Goal: Find specific page/section: Find specific page/section

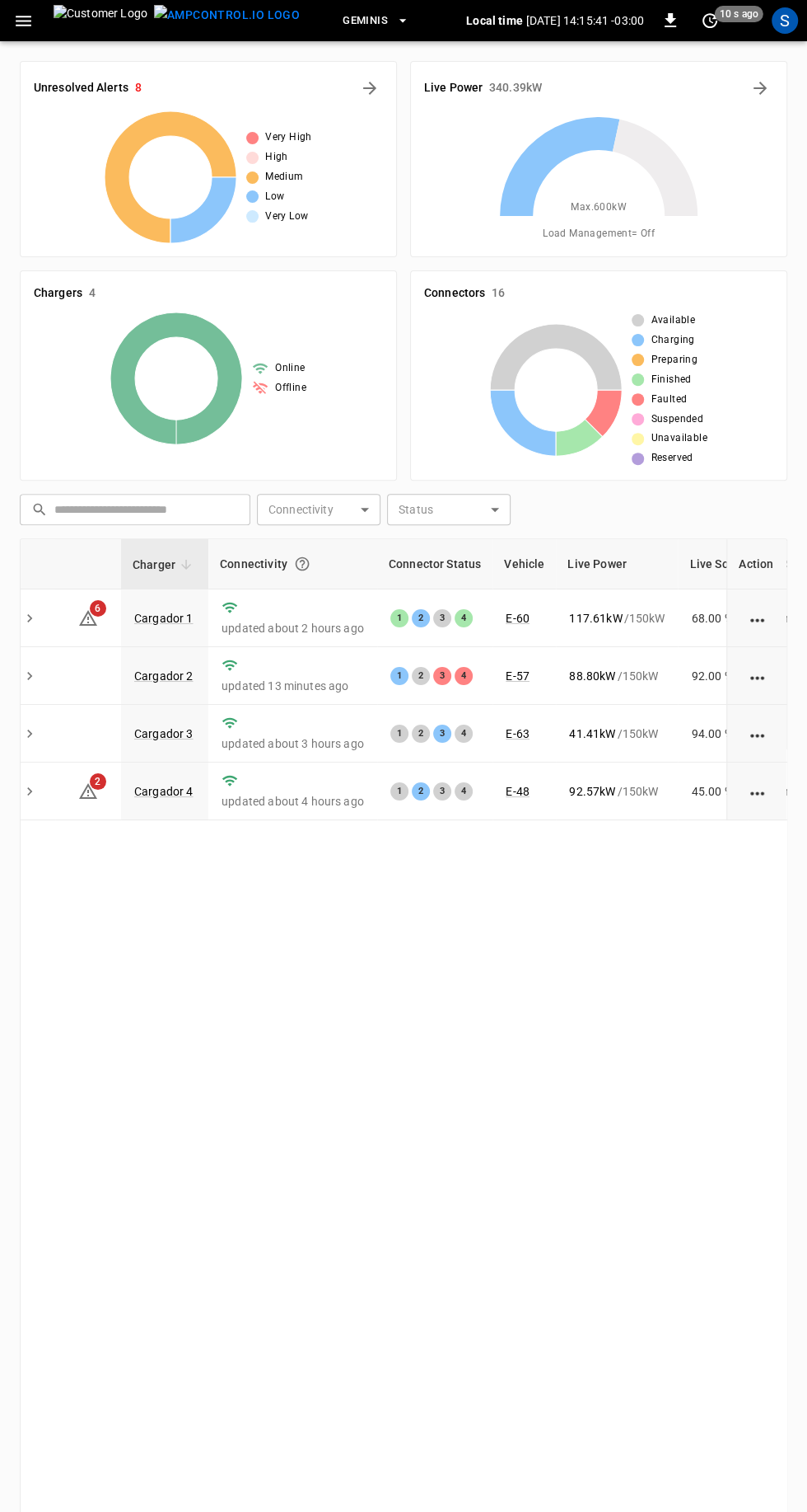
scroll to position [0, 62]
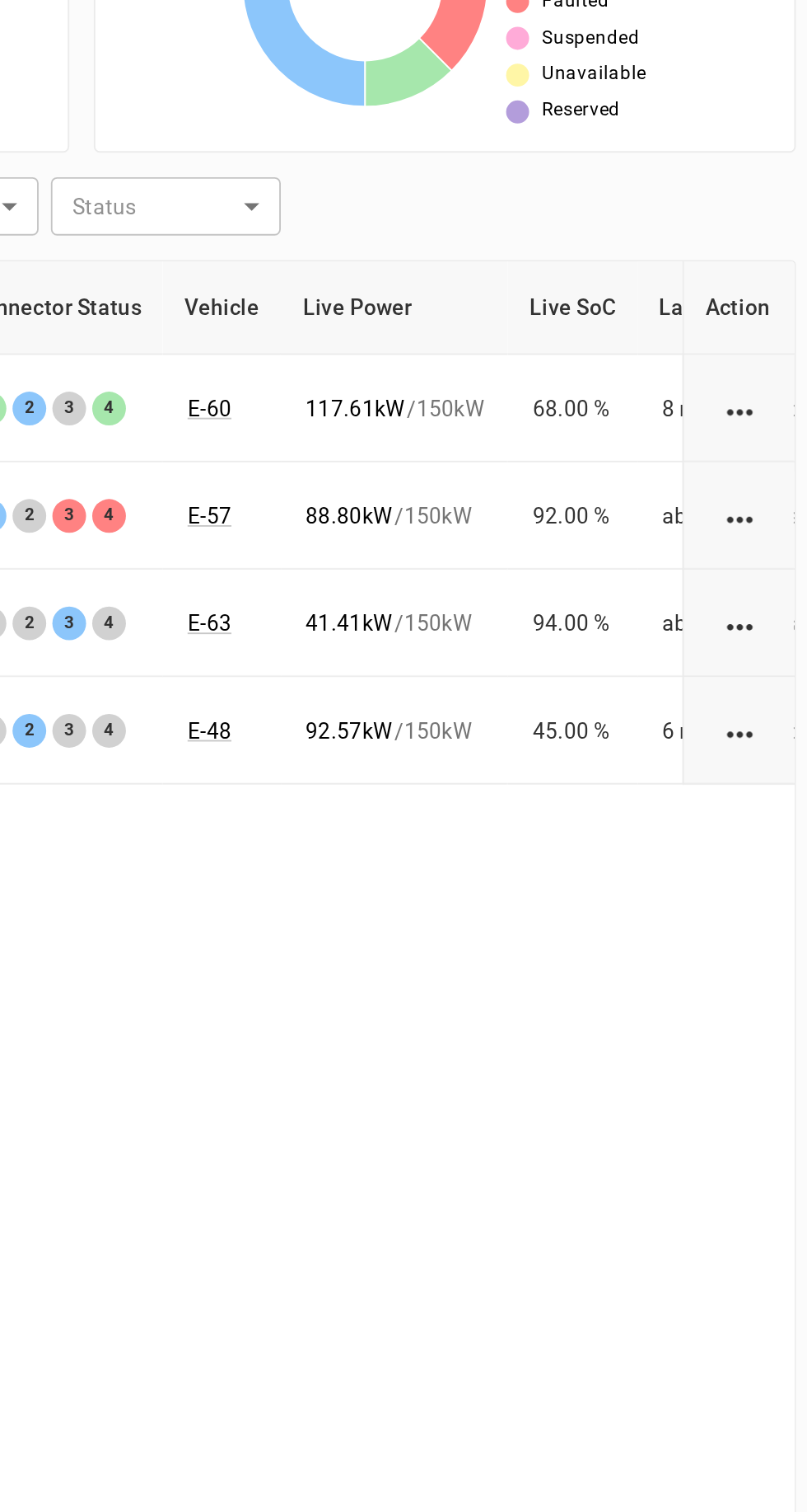
click at [789, 970] on div "Unresolved Alerts 8 Very High High Medium Low Very Low Live Power 340.39 kW Max…" at bounding box center [403, 850] width 807 height 1618
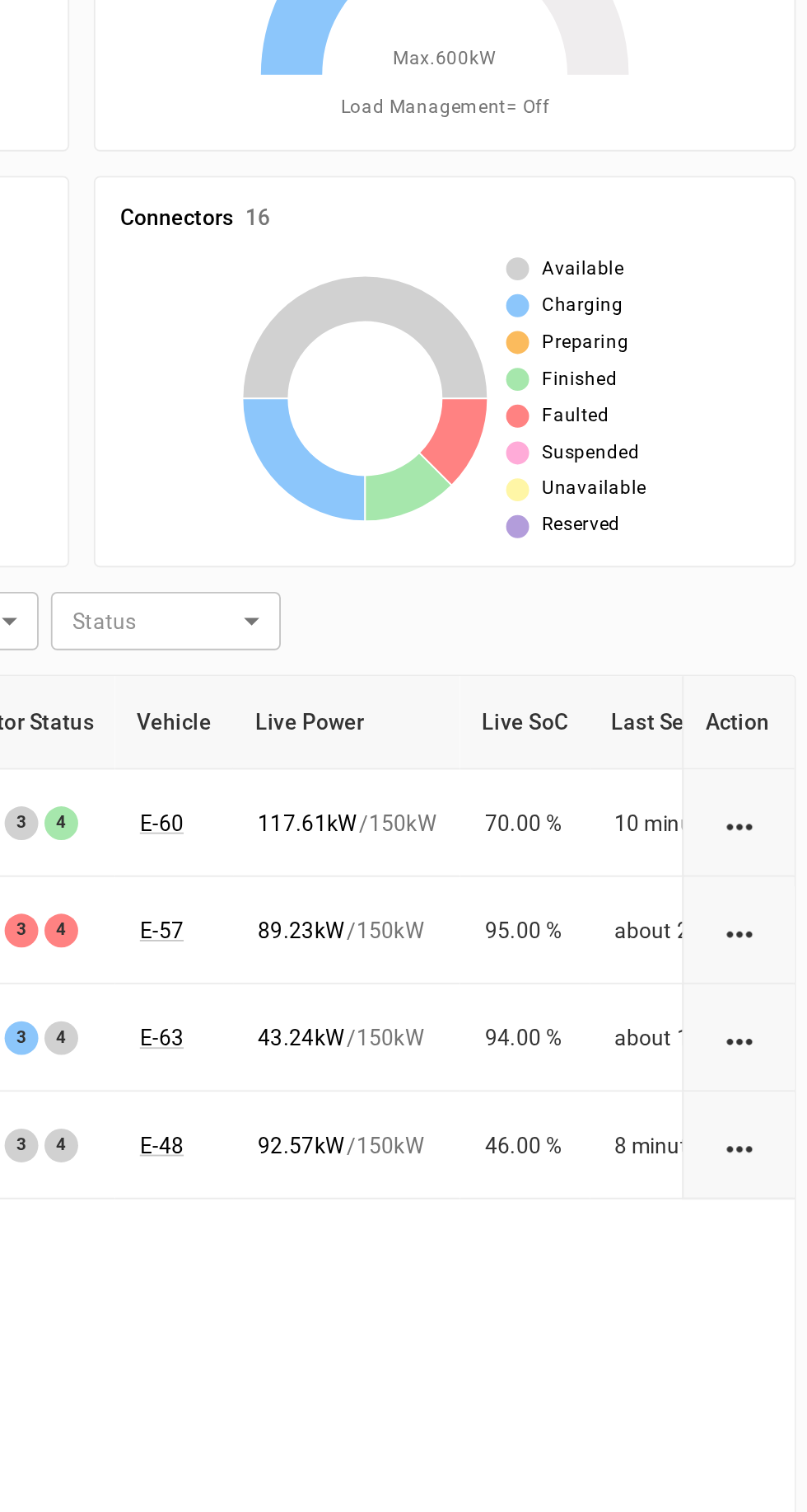
scroll to position [0, 87]
